Goal: Book appointment/travel/reservation

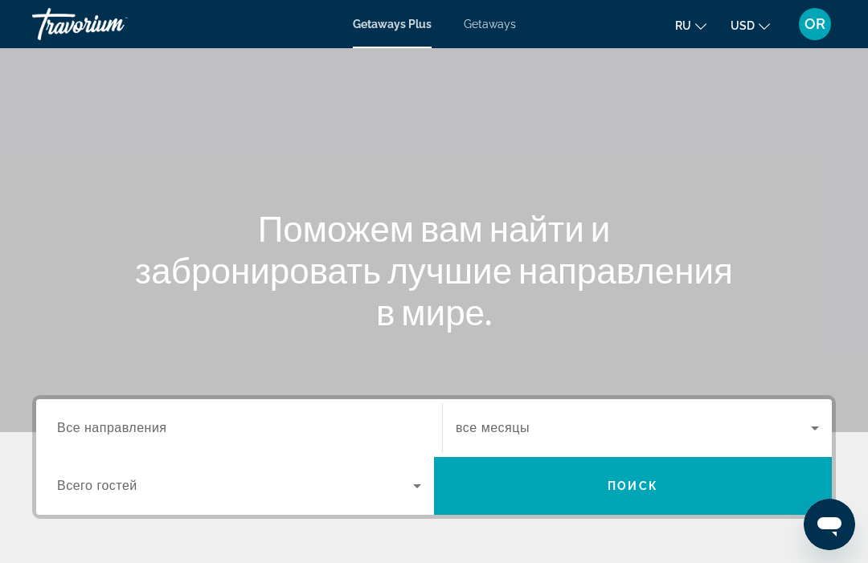
click at [102, 419] on input "Destination Все направления" at bounding box center [239, 428] width 364 height 19
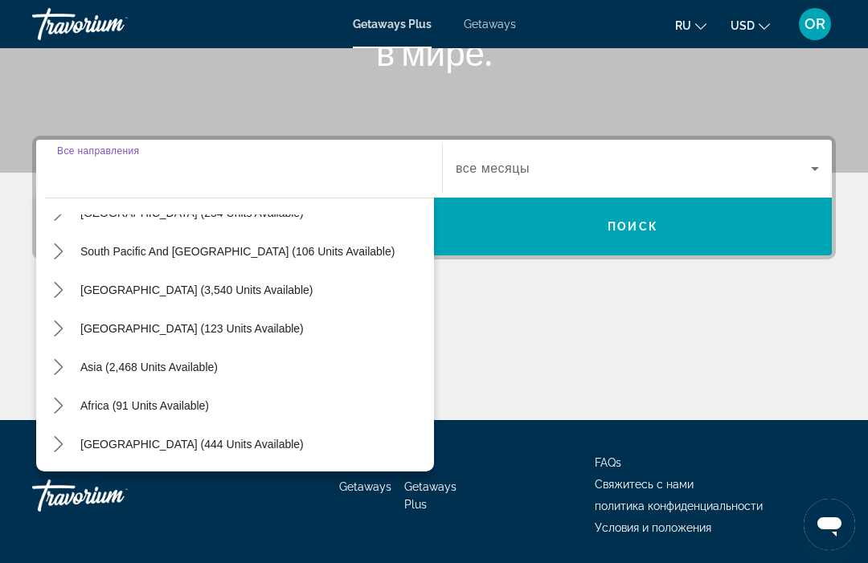
scroll to position [260, 0]
click at [54, 362] on icon "Toggle Asia (2,468 units available) submenu" at bounding box center [59, 367] width 16 height 16
click at [117, 366] on span "Asia (2,468 units available)" at bounding box center [148, 367] width 137 height 13
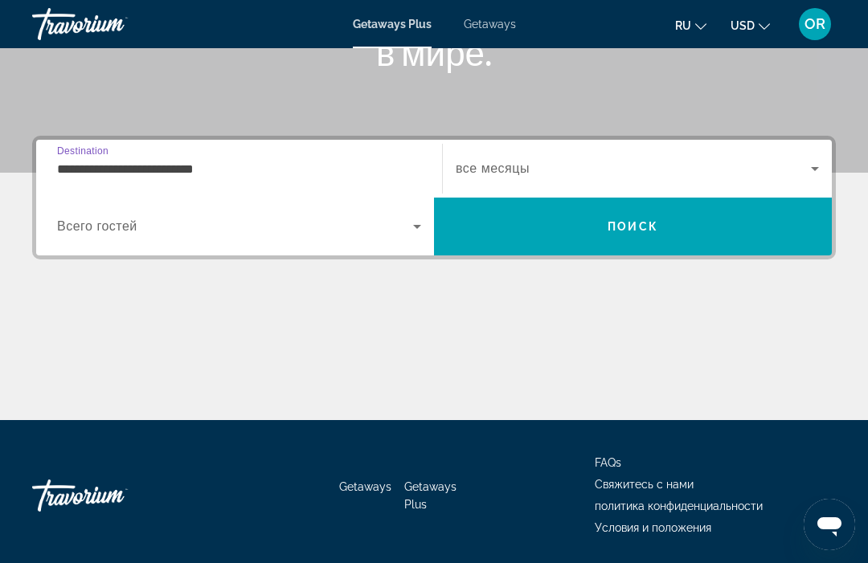
click at [116, 172] on input "**********" at bounding box center [239, 169] width 364 height 19
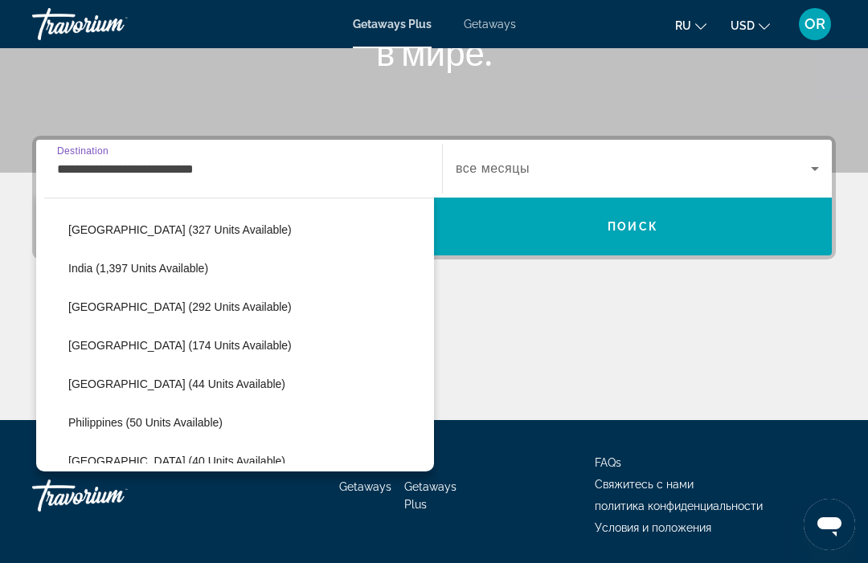
scroll to position [476, 0]
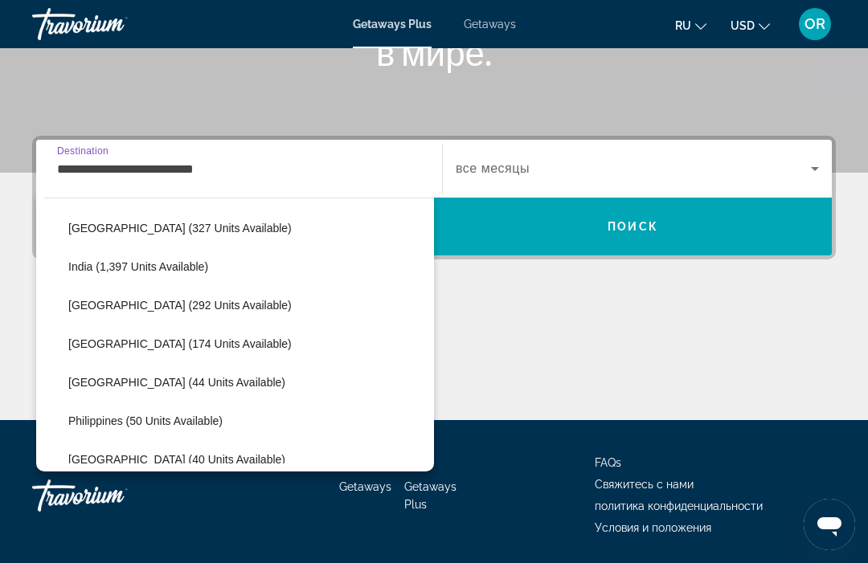
click at [104, 331] on span "Select destination: Malaysia (174 units available)" at bounding box center [247, 344] width 374 height 39
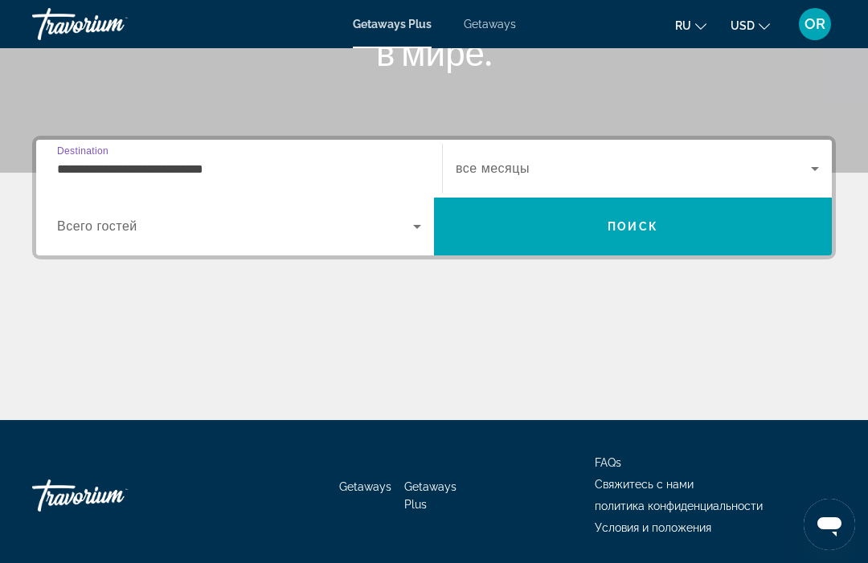
click at [133, 163] on input "**********" at bounding box center [239, 169] width 364 height 19
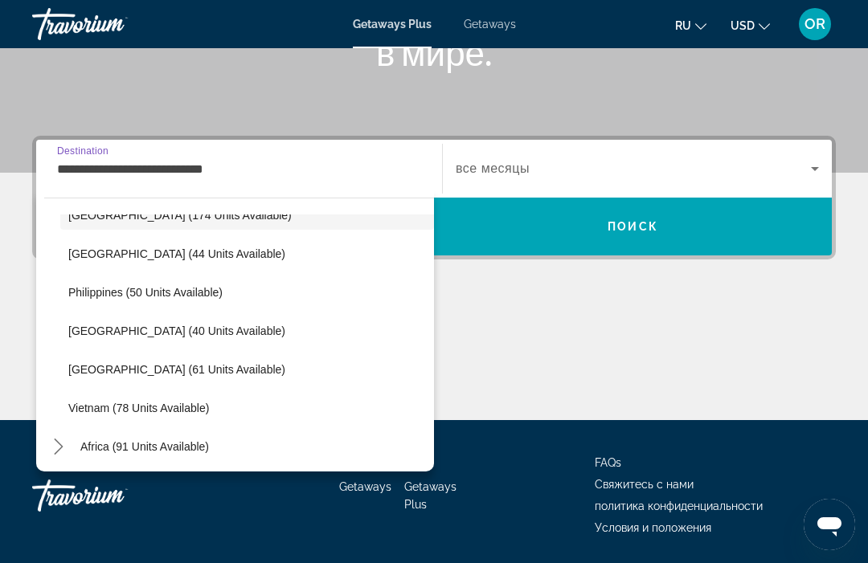
scroll to position [607, 0]
click at [102, 363] on span "[GEOGRAPHIC_DATA] (61 units available)" at bounding box center [176, 368] width 217 height 13
type input "**********"
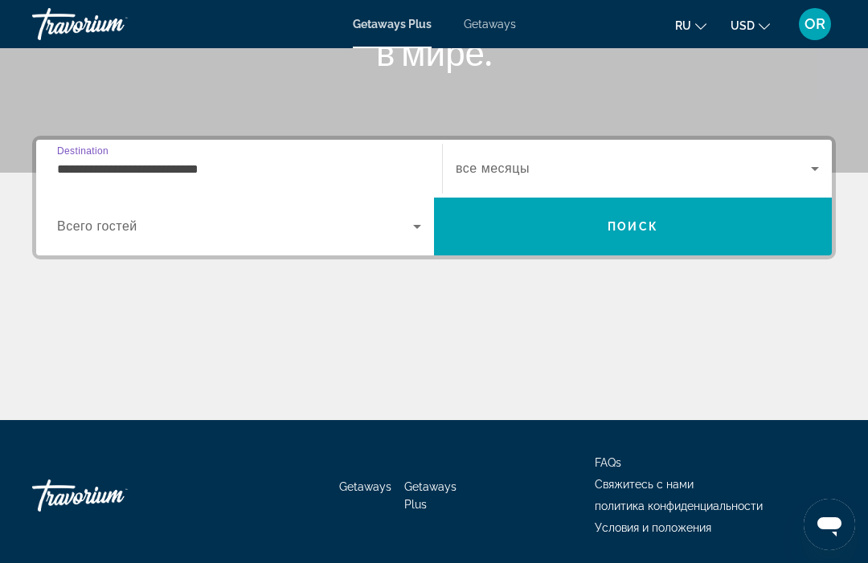
click at [533, 174] on span "Search widget" at bounding box center [633, 168] width 355 height 19
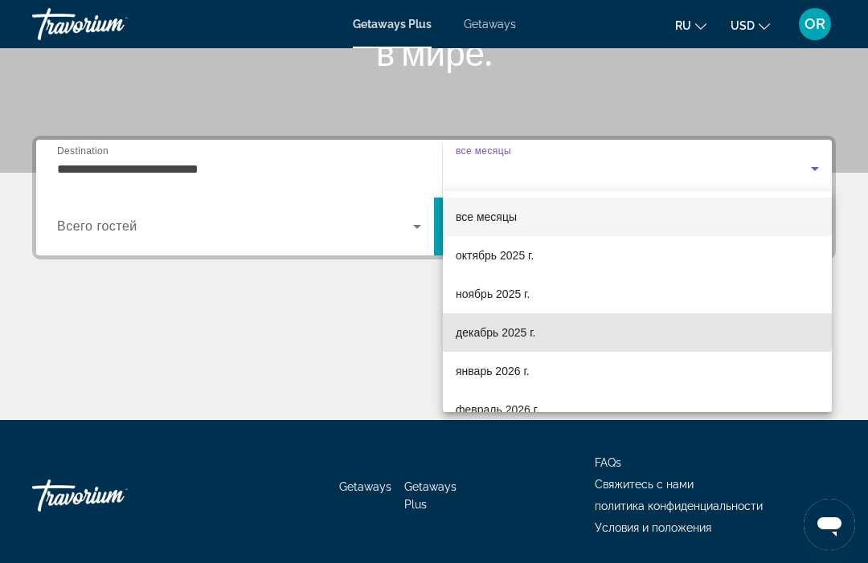
click at [465, 323] on span "декабрь 2025 г." at bounding box center [496, 332] width 80 height 19
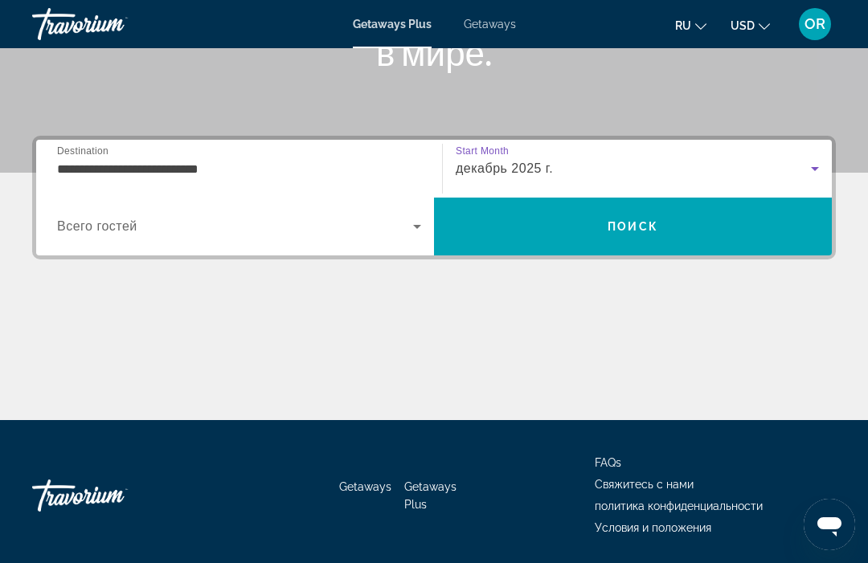
click at [92, 222] on span "Всего гостей" at bounding box center [97, 226] width 80 height 14
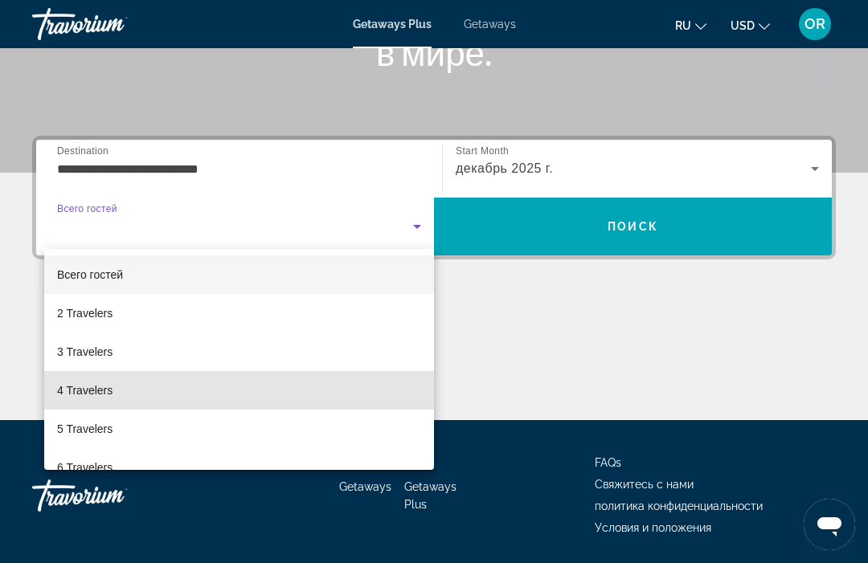
click at [67, 378] on mat-option "4 Travelers" at bounding box center [239, 390] width 390 height 39
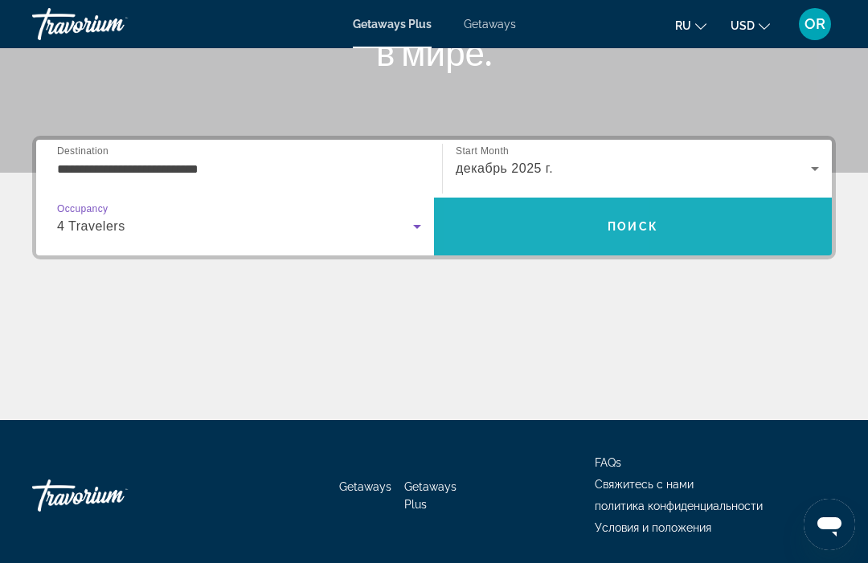
click at [537, 218] on span "Search" at bounding box center [633, 226] width 398 height 39
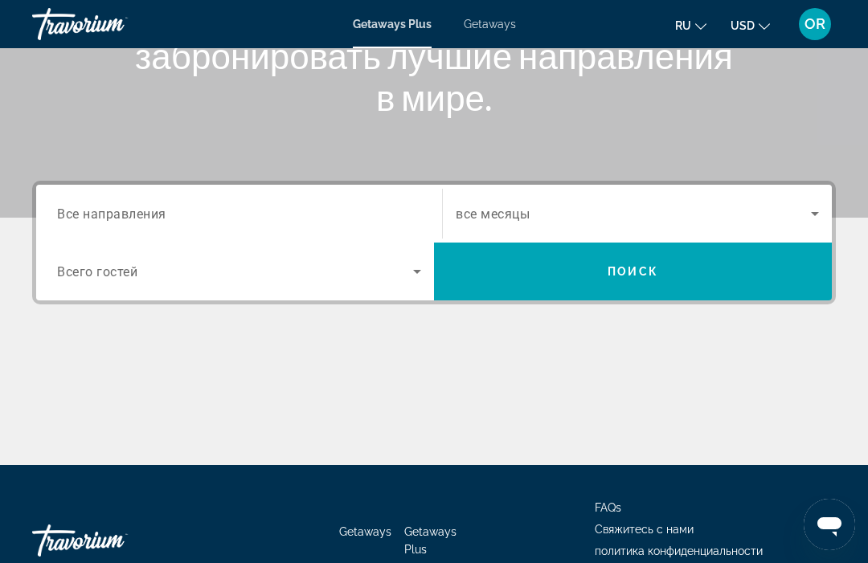
scroll to position [230, 0]
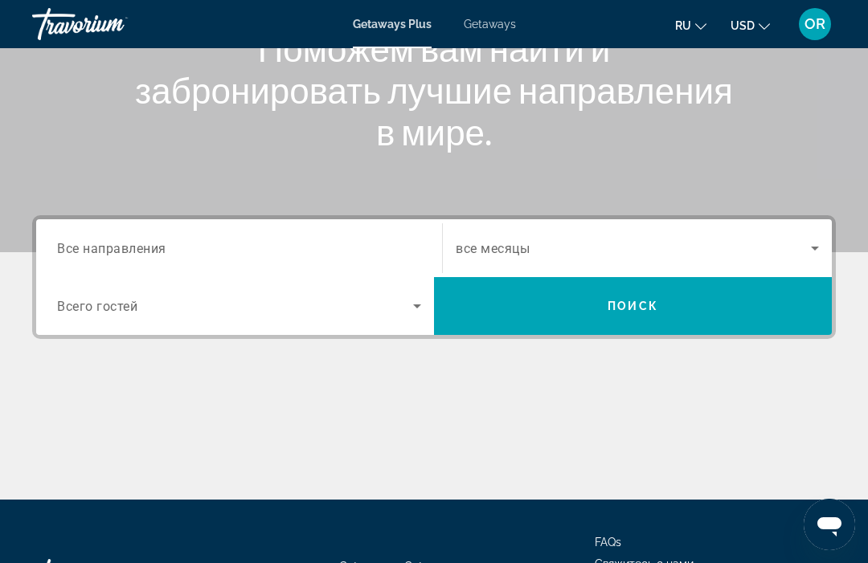
click at [121, 310] on span "Всего гостей" at bounding box center [97, 306] width 80 height 15
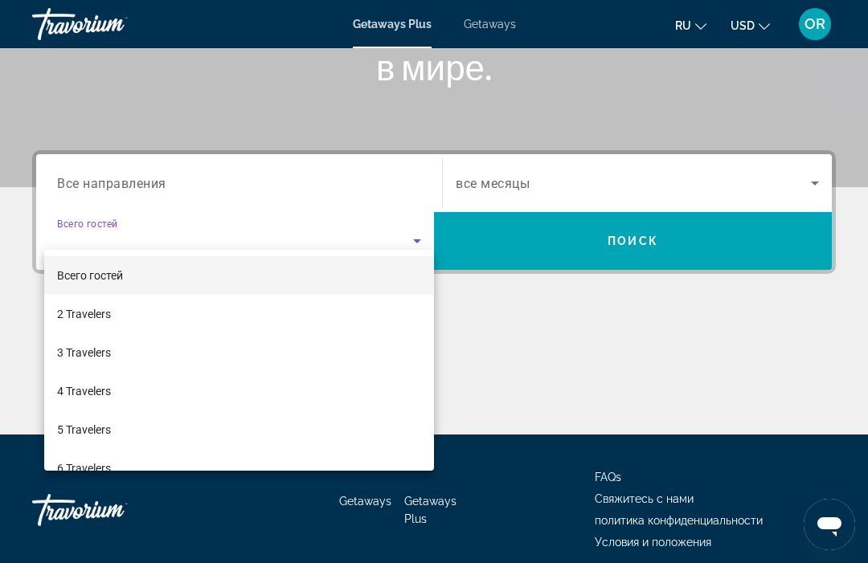
scroll to position [309, 0]
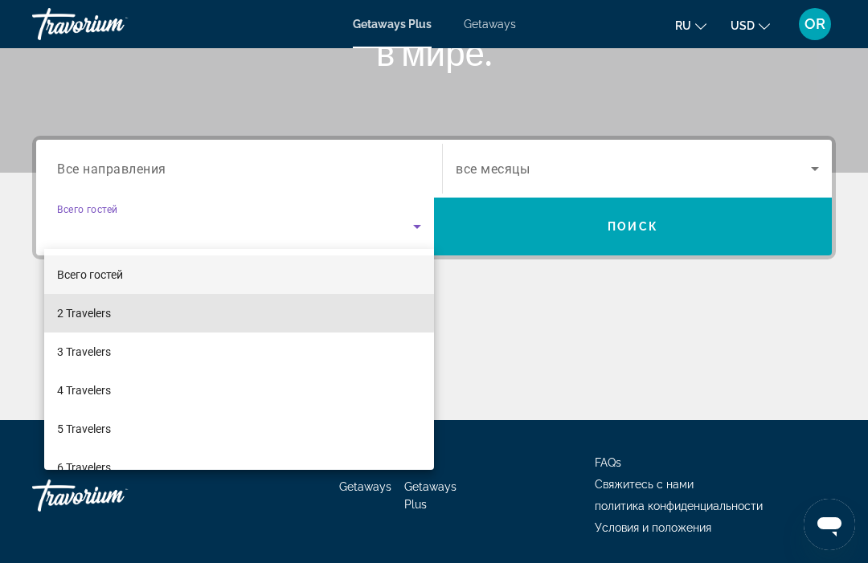
click at [80, 308] on span "2 Travelers" at bounding box center [84, 313] width 54 height 19
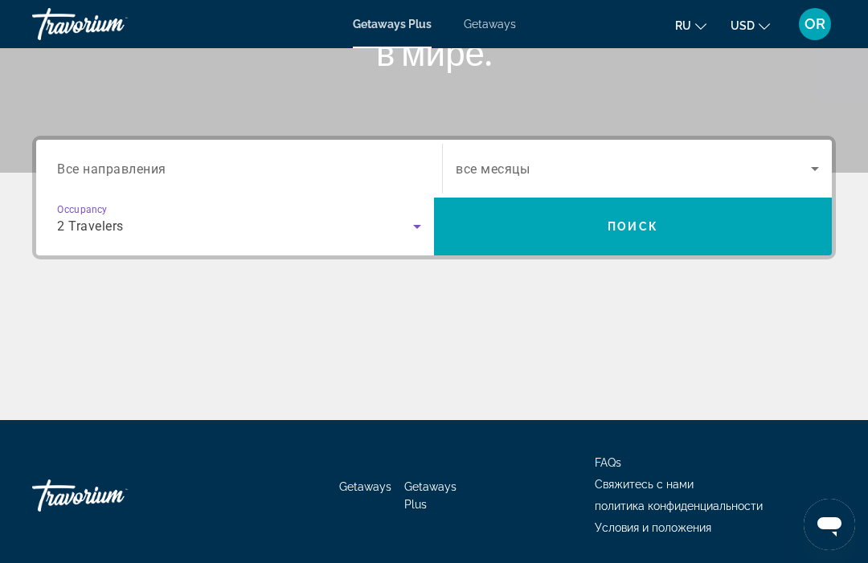
click at [518, 240] on span "Search" at bounding box center [633, 226] width 398 height 39
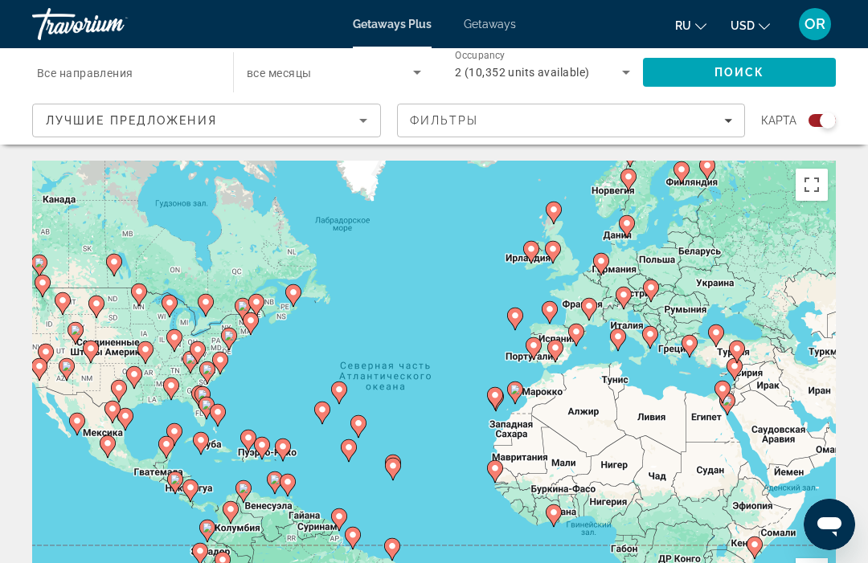
click at [487, 27] on span "Getaways" at bounding box center [490, 24] width 52 height 13
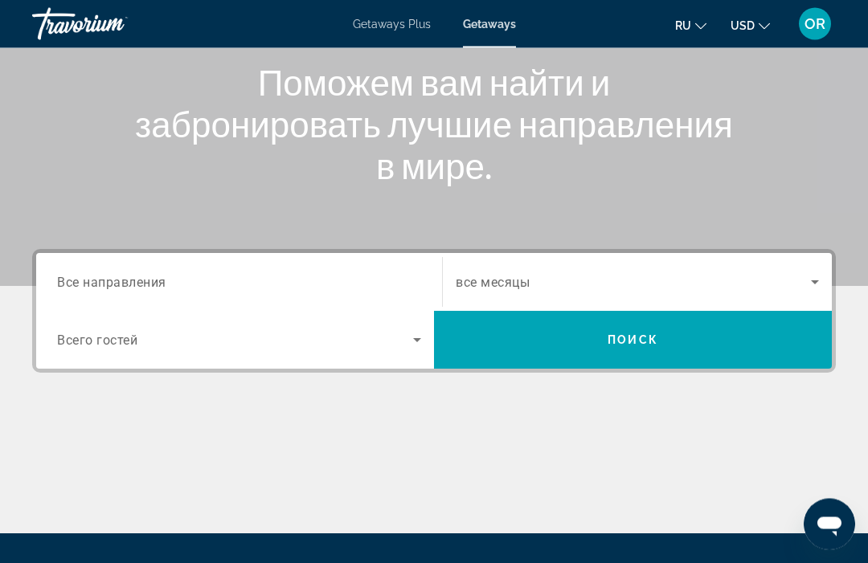
click at [90, 284] on span "Все направления" at bounding box center [111, 282] width 109 height 15
click at [90, 284] on input "Destination Все направления" at bounding box center [239, 283] width 364 height 19
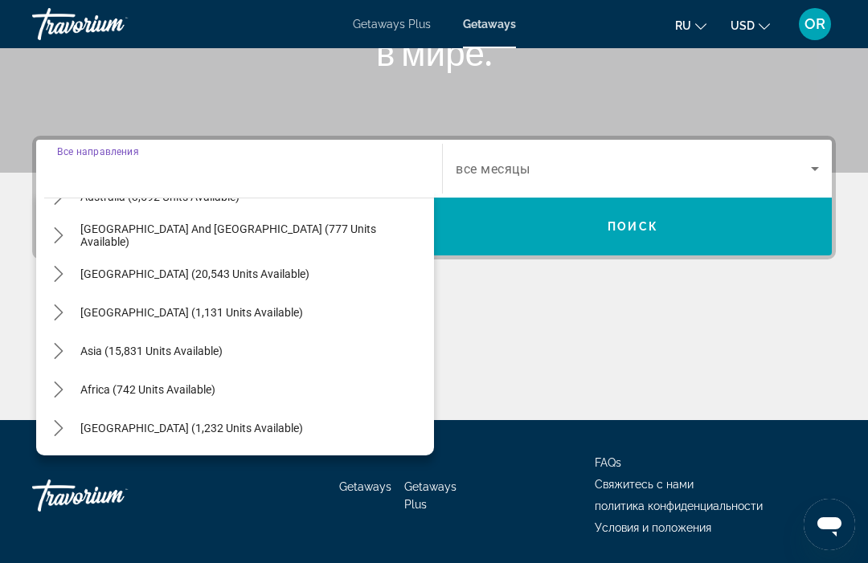
scroll to position [260, 0]
click at [57, 347] on icon "Toggle Asia (15,831 units available) submenu" at bounding box center [58, 351] width 9 height 16
click at [135, 331] on span "Select destination: Central America (1,131 units available)" at bounding box center [253, 312] width 362 height 39
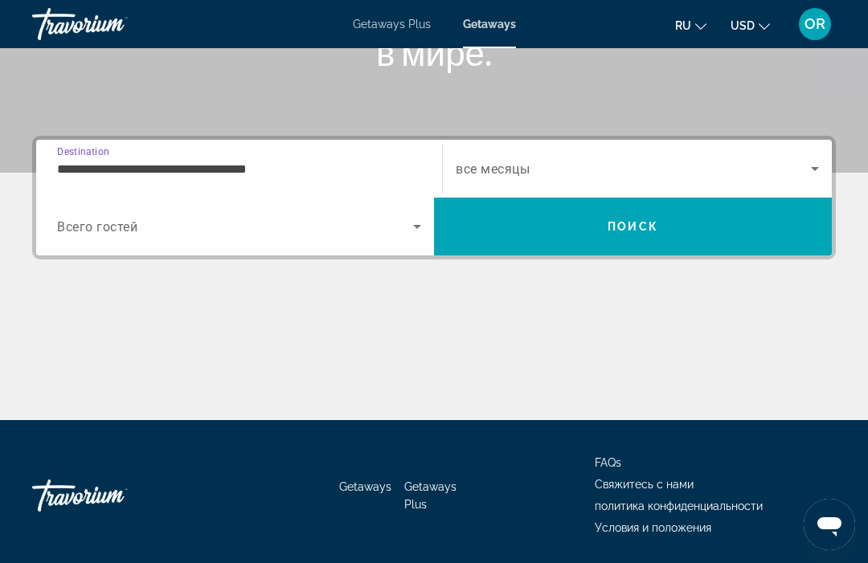
click at [112, 160] on input "**********" at bounding box center [239, 169] width 364 height 19
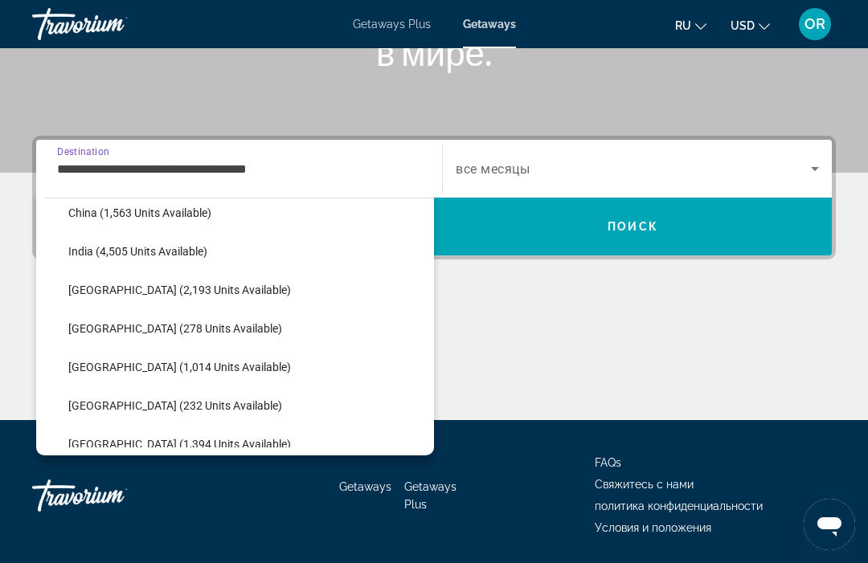
scroll to position [671, 0]
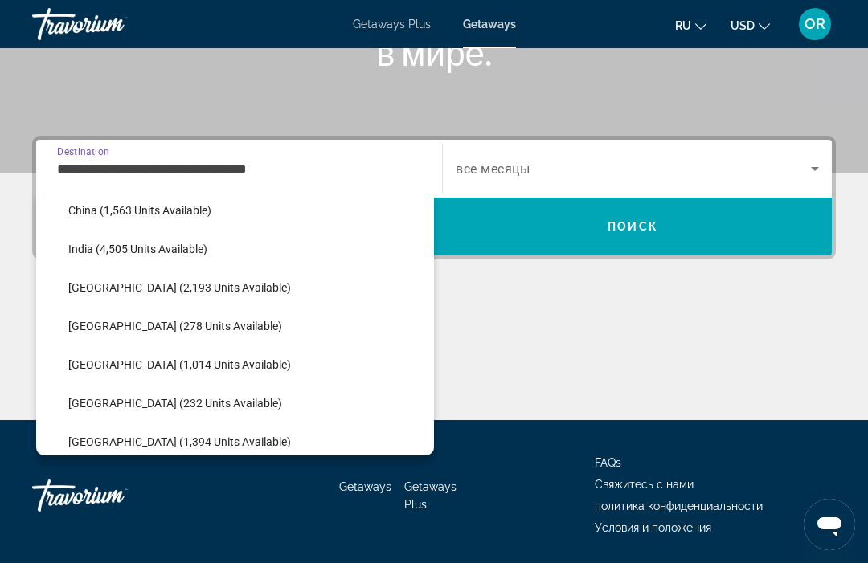
click at [98, 327] on span "[GEOGRAPHIC_DATA] (278 units available)" at bounding box center [175, 326] width 214 height 13
type input "**********"
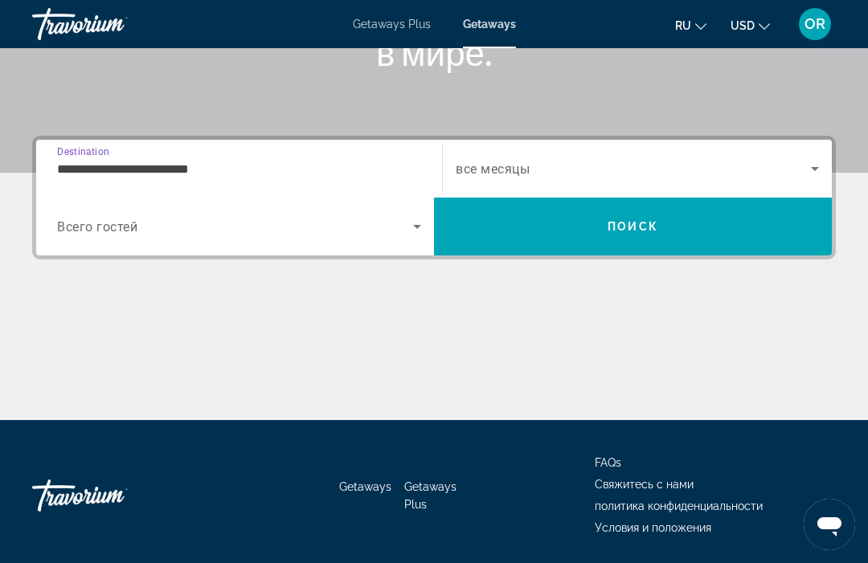
click at [117, 222] on span "Всего гостей" at bounding box center [97, 226] width 80 height 15
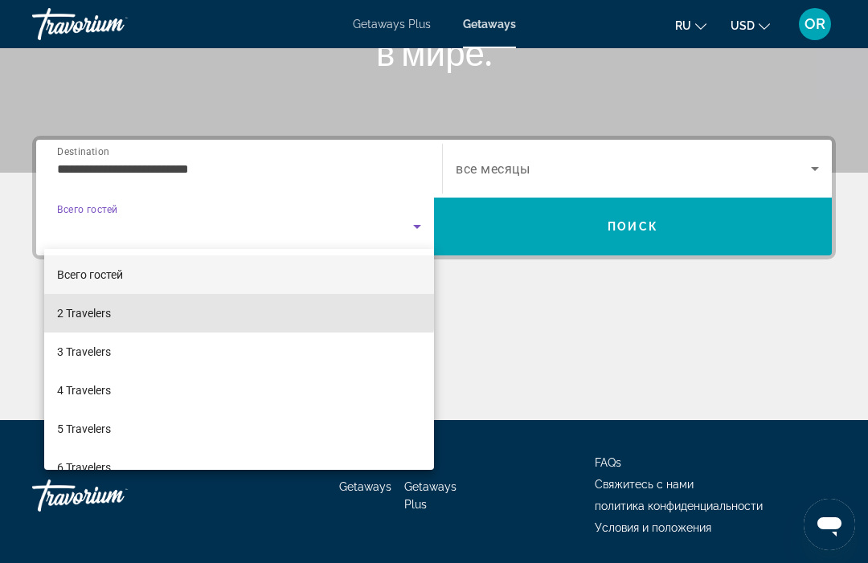
click at [71, 306] on span "2 Travelers" at bounding box center [84, 313] width 54 height 19
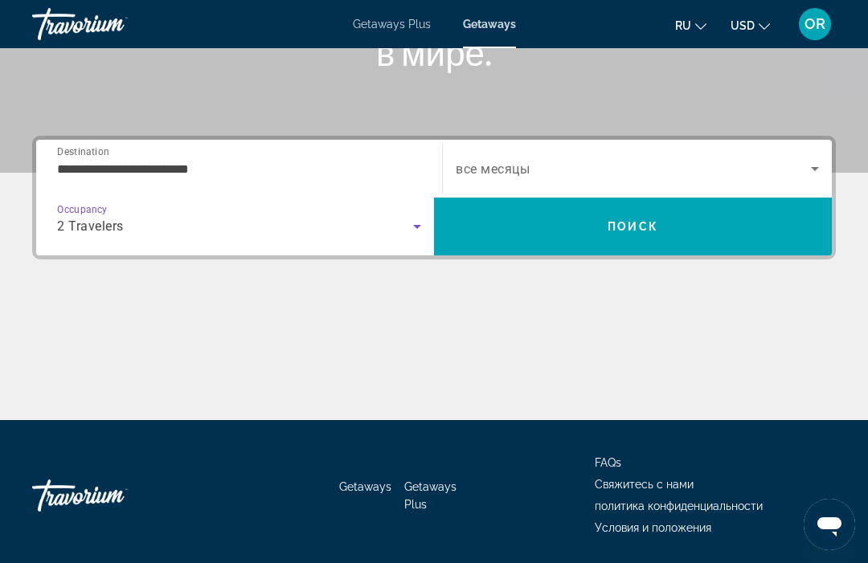
click at [515, 159] on span "Search widget" at bounding box center [633, 168] width 355 height 19
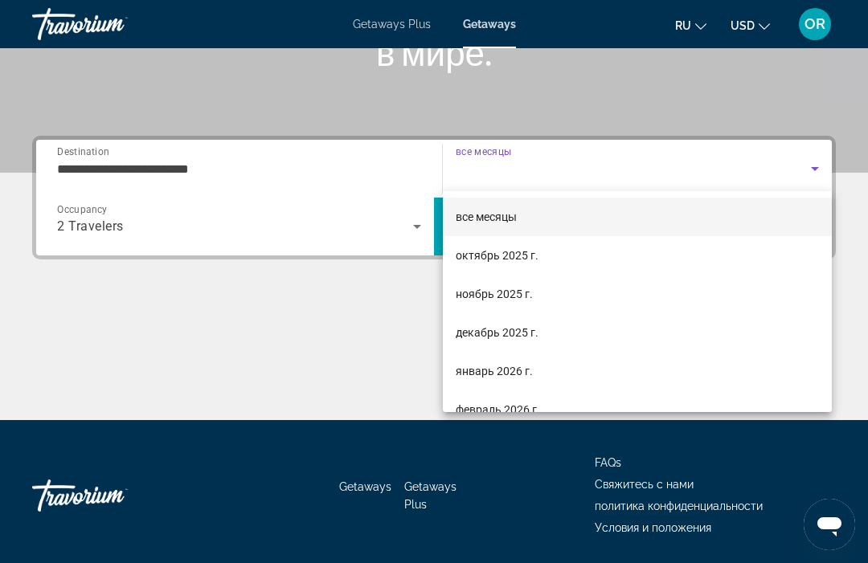
click at [343, 324] on div at bounding box center [434, 281] width 868 height 563
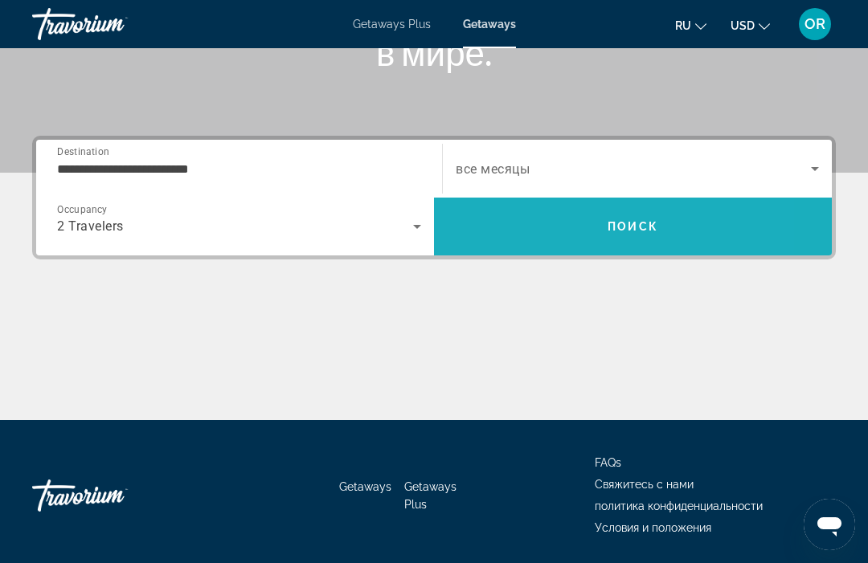
click at [508, 231] on span "Search" at bounding box center [633, 226] width 398 height 39
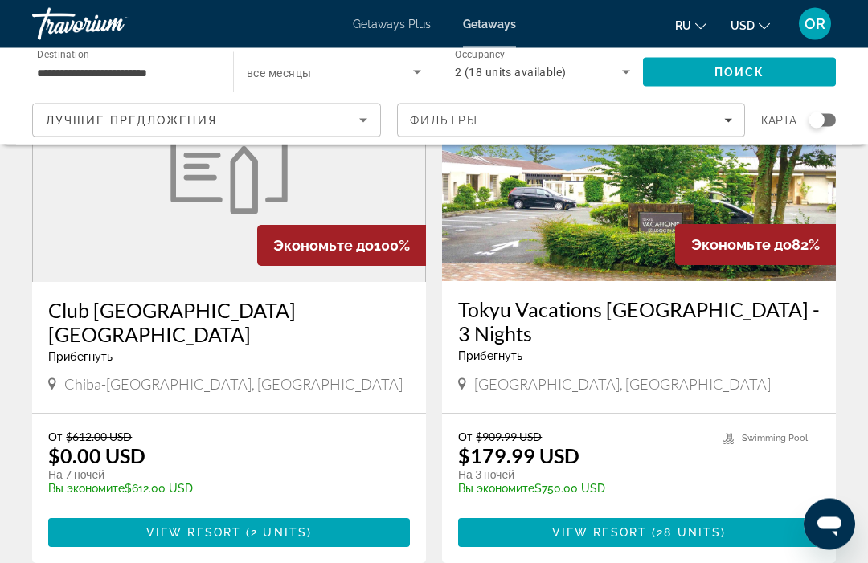
scroll to position [139, 0]
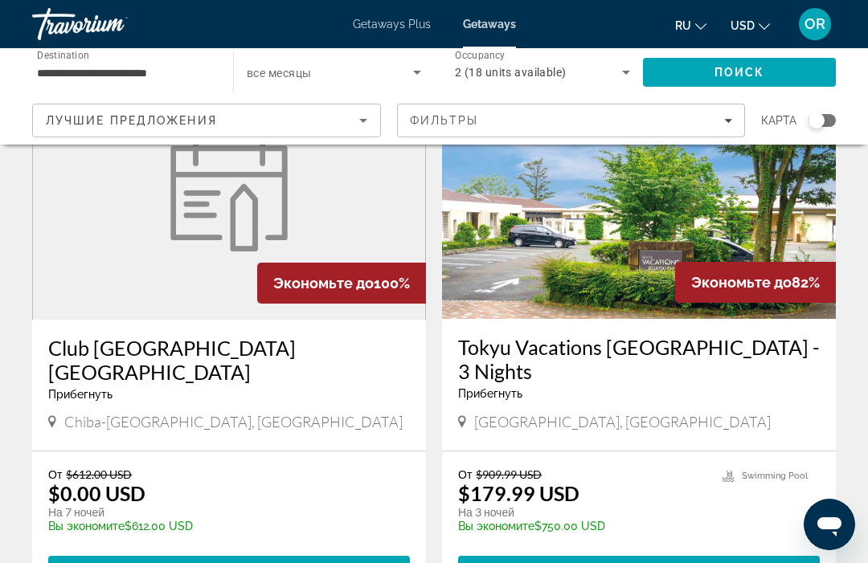
click at [188, 266] on figure "Main content" at bounding box center [229, 191] width 392 height 257
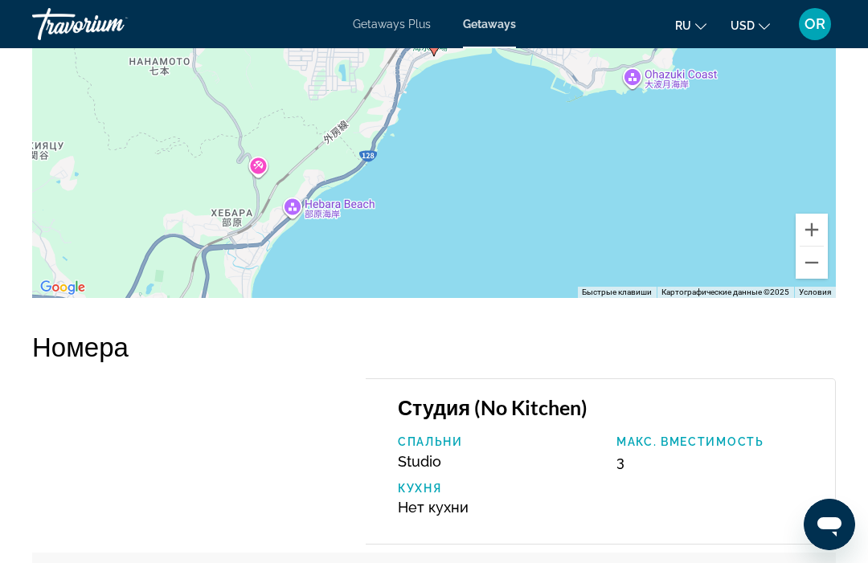
scroll to position [2249, 0]
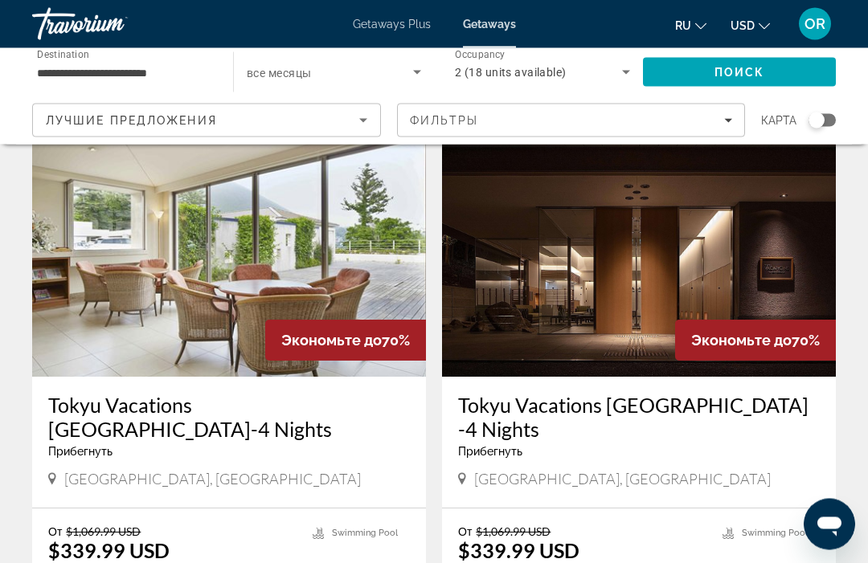
scroll to position [2359, 0]
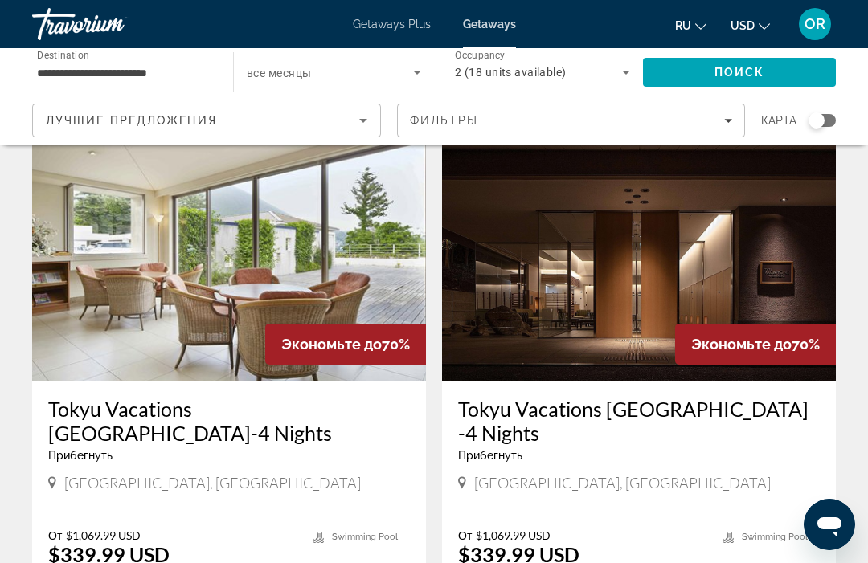
click at [106, 243] on img "Main content" at bounding box center [229, 252] width 394 height 257
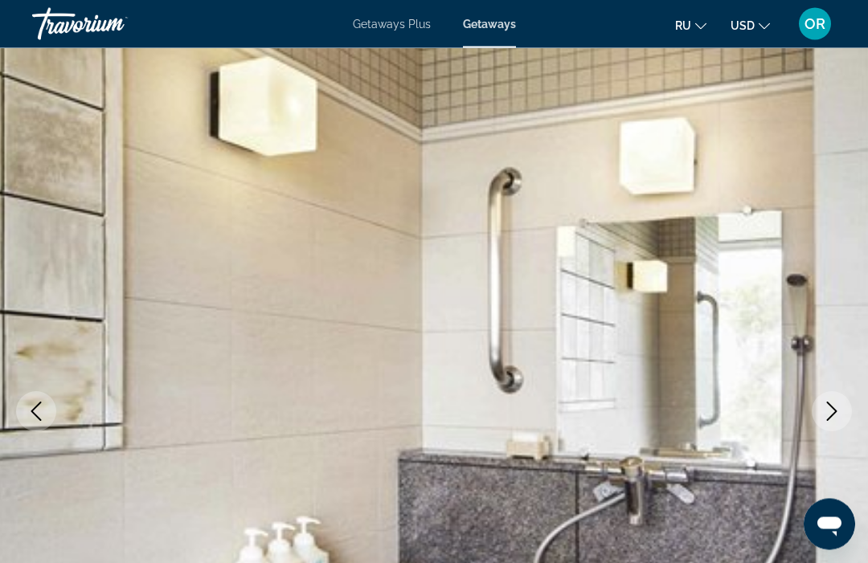
scroll to position [65, 0]
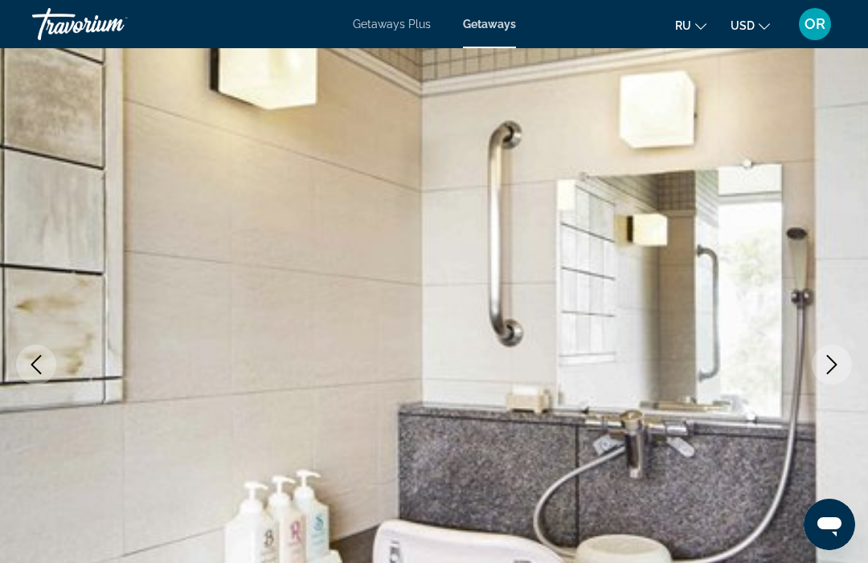
click at [848, 372] on button "Next image" at bounding box center [831, 365] width 40 height 40
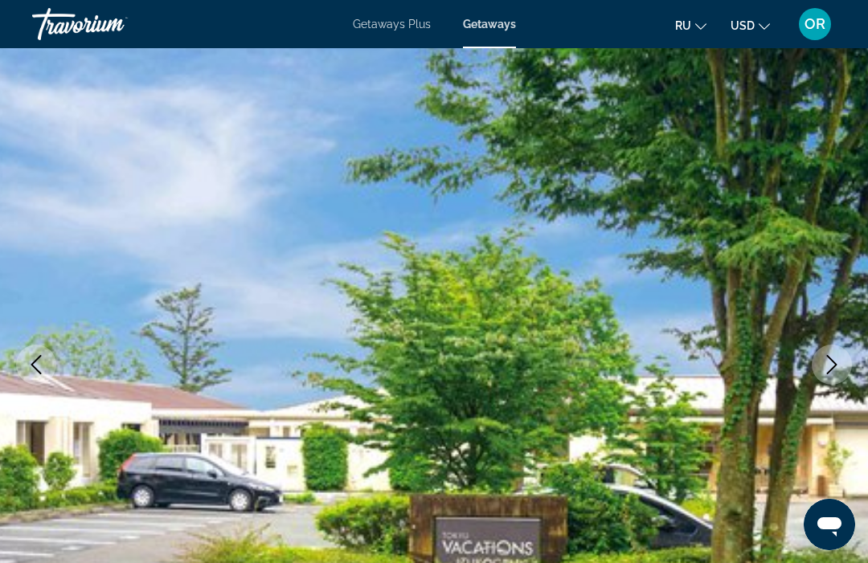
click at [828, 370] on icon "Next image" at bounding box center [831, 364] width 19 height 19
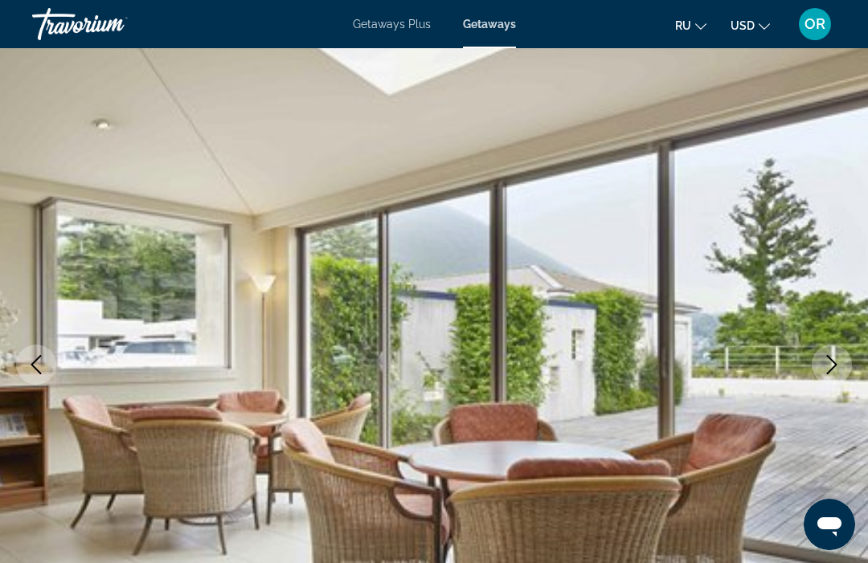
click at [830, 371] on icon "Next image" at bounding box center [832, 364] width 10 height 19
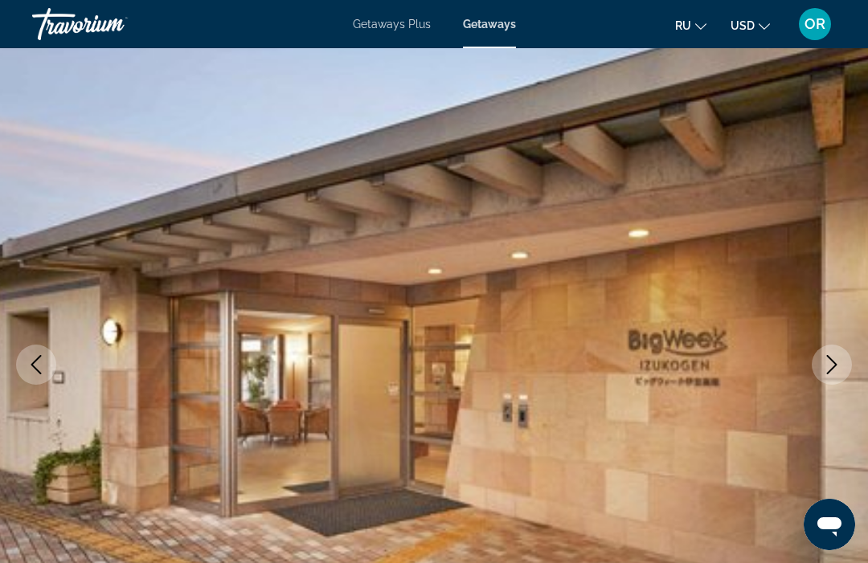
click at [823, 377] on button "Next image" at bounding box center [831, 365] width 40 height 40
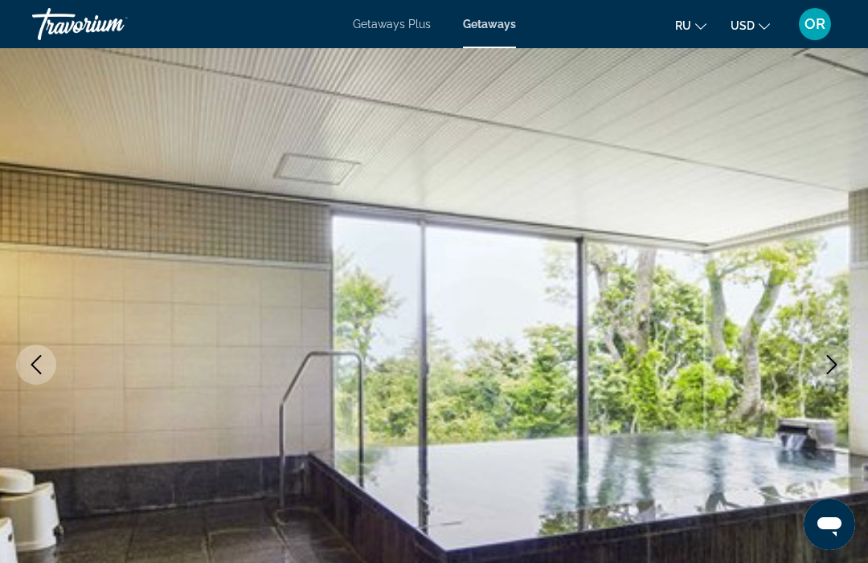
click at [823, 384] on img "Main content" at bounding box center [434, 364] width 868 height 763
click at [819, 388] on img "Main content" at bounding box center [434, 364] width 868 height 763
click at [856, 371] on img "Main content" at bounding box center [434, 364] width 868 height 763
click at [827, 378] on button "Next image" at bounding box center [831, 365] width 40 height 40
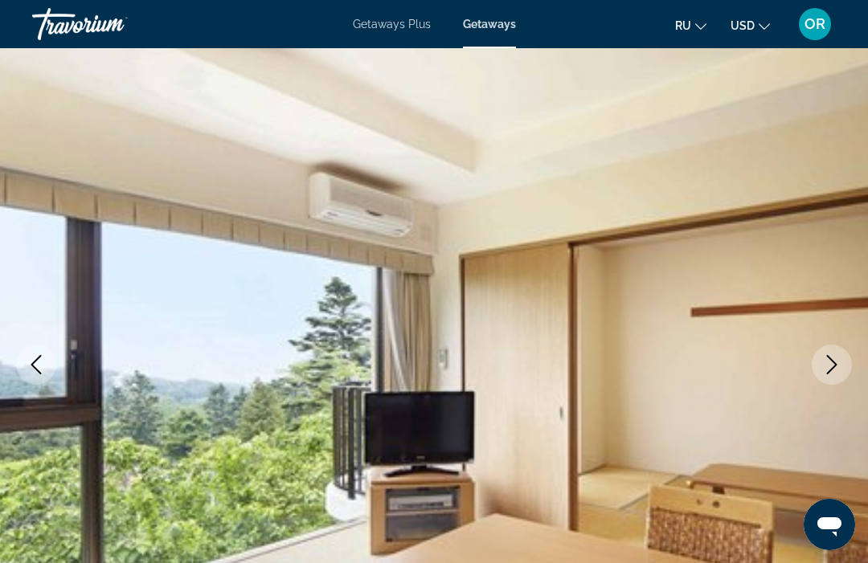
click at [830, 376] on button "Next image" at bounding box center [831, 365] width 40 height 40
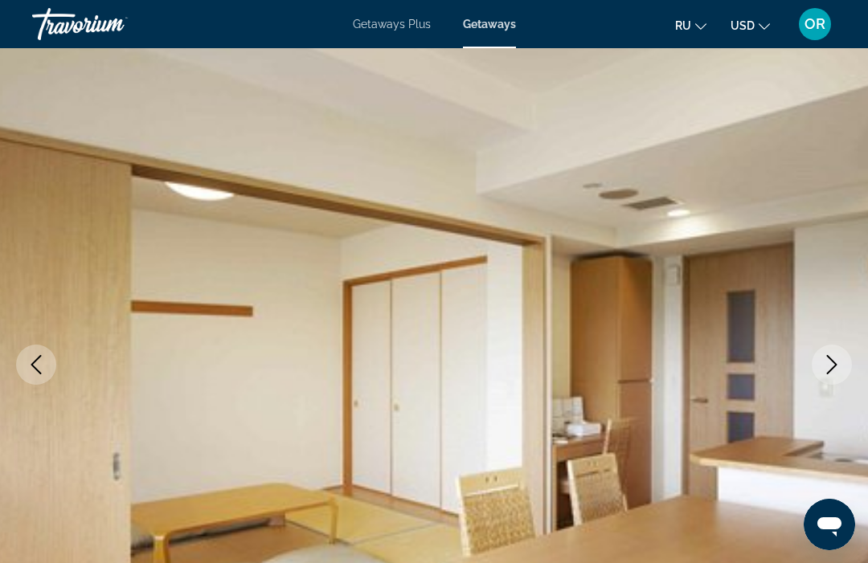
click at [818, 390] on img "Main content" at bounding box center [434, 364] width 868 height 763
click at [839, 373] on icon "Next image" at bounding box center [831, 364] width 19 height 19
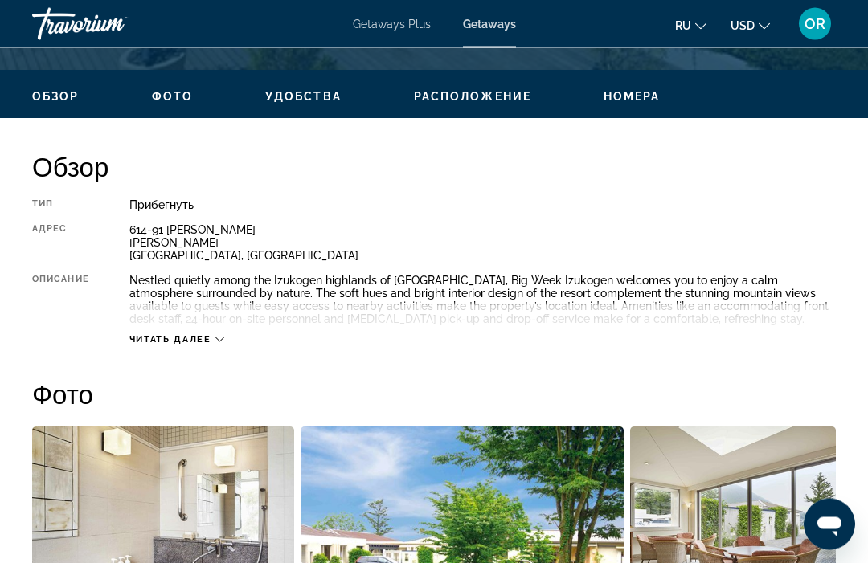
scroll to position [708, 0]
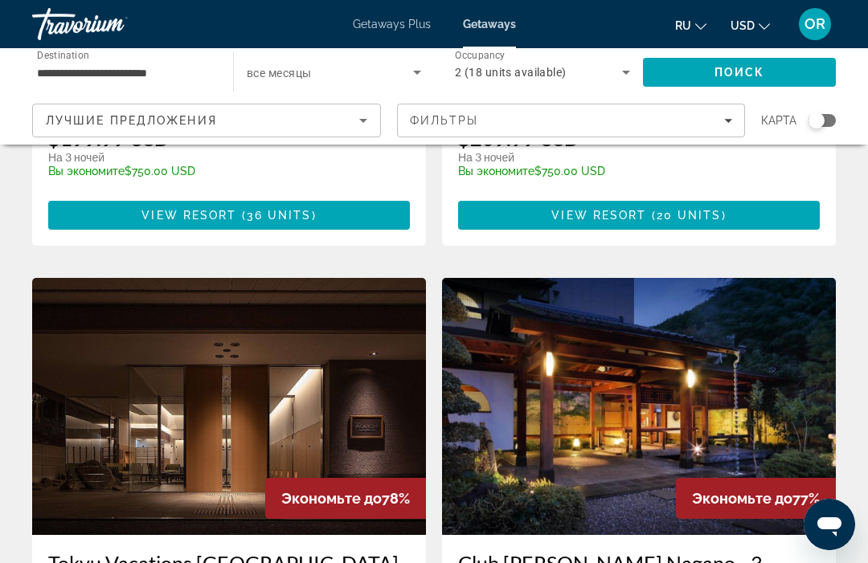
scroll to position [1052, 0]
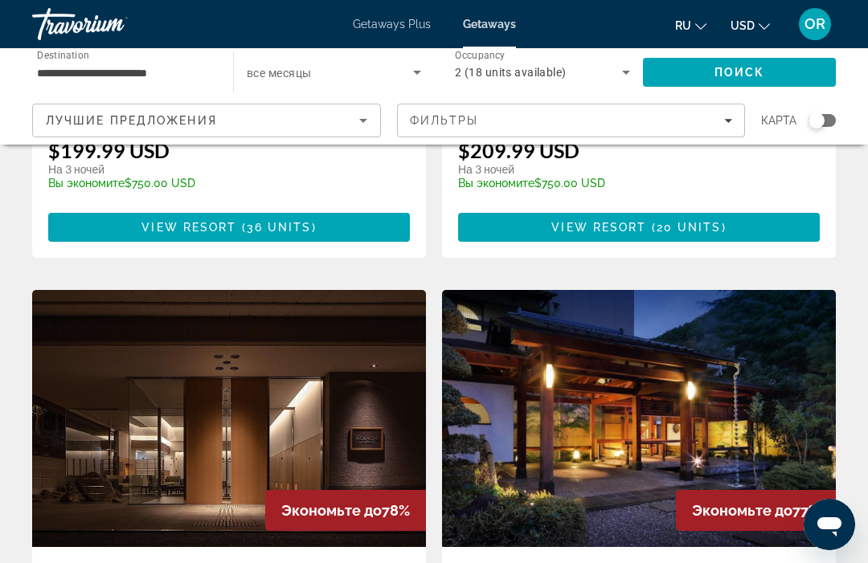
click at [150, 69] on input "**********" at bounding box center [124, 72] width 175 height 19
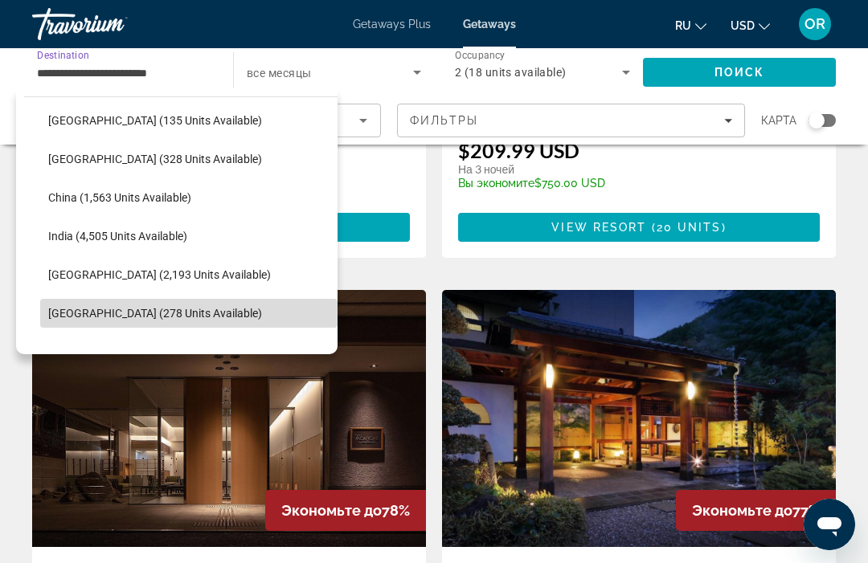
scroll to position [421, 0]
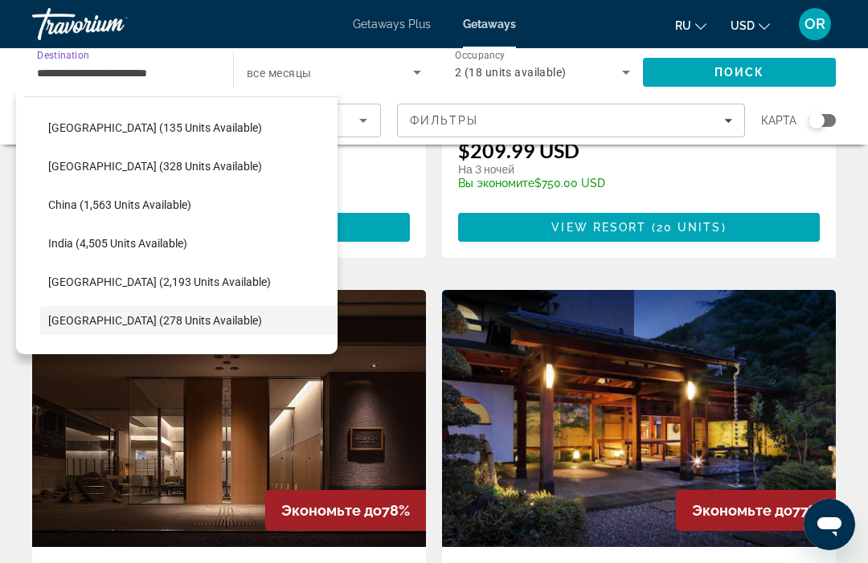
click at [90, 281] on span "[GEOGRAPHIC_DATA] (2,193 units available)" at bounding box center [159, 282] width 223 height 13
type input "**********"
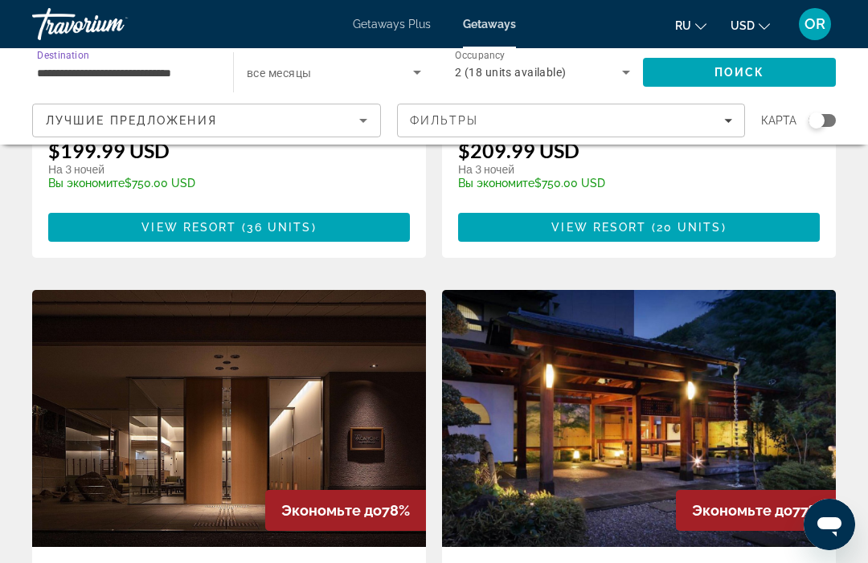
click at [705, 75] on span "Search" at bounding box center [739, 72] width 193 height 39
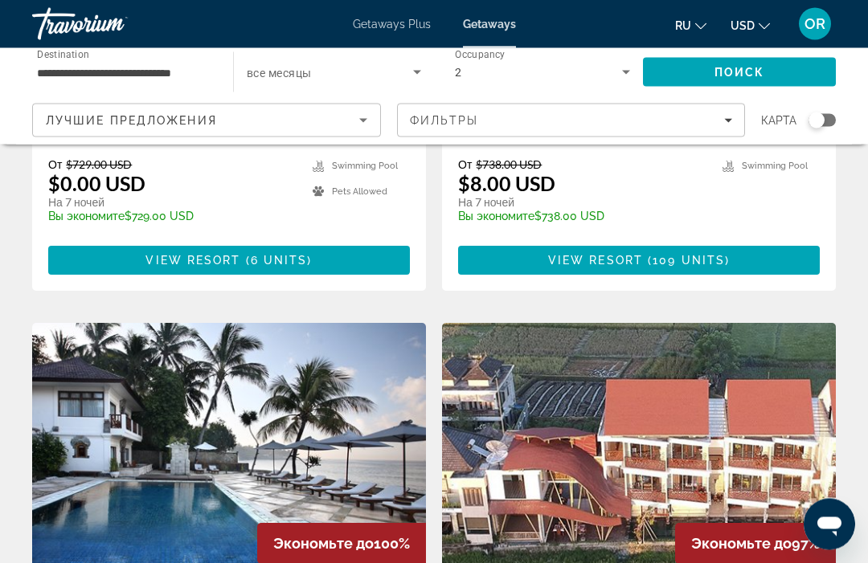
scroll to position [1522, 0]
